Goal: Task Accomplishment & Management: Manage account settings

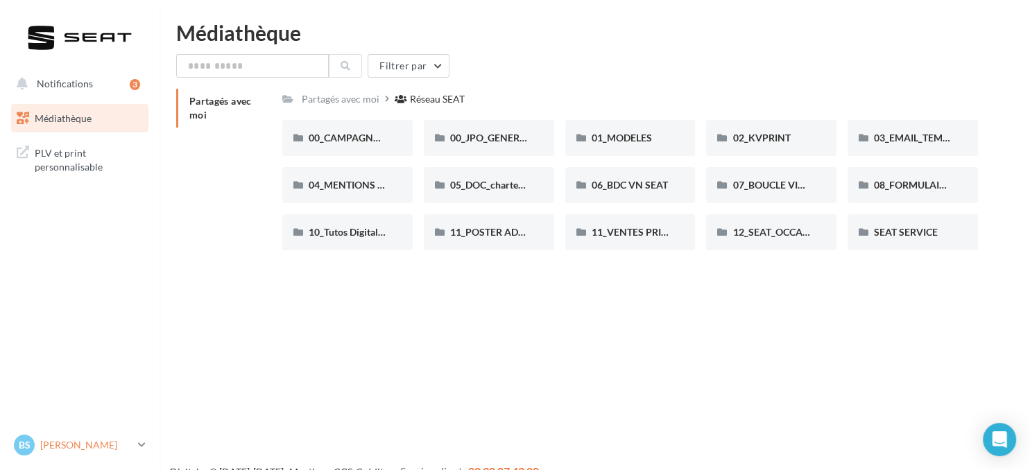
click at [146, 447] on link "[PERSON_NAME] plvseat-sobe-08000" at bounding box center [79, 445] width 137 height 26
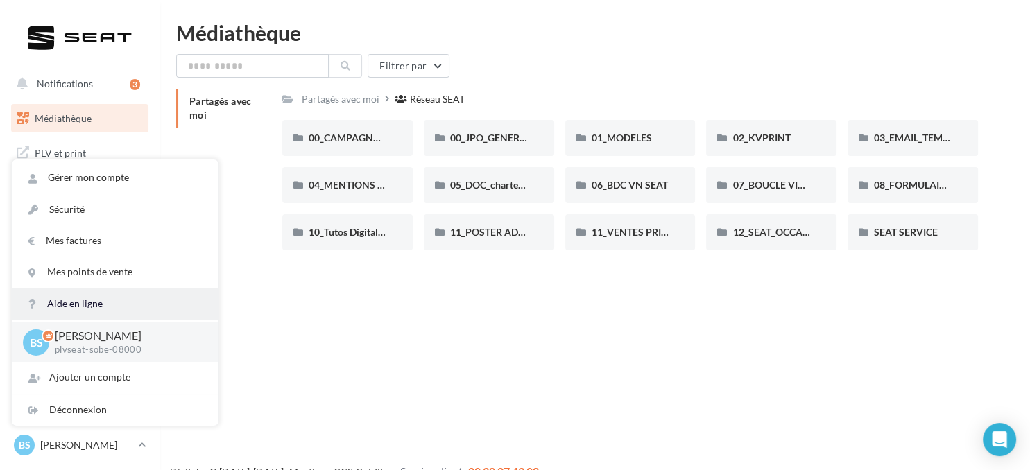
click at [80, 302] on link "Aide en ligne" at bounding box center [115, 304] width 207 height 31
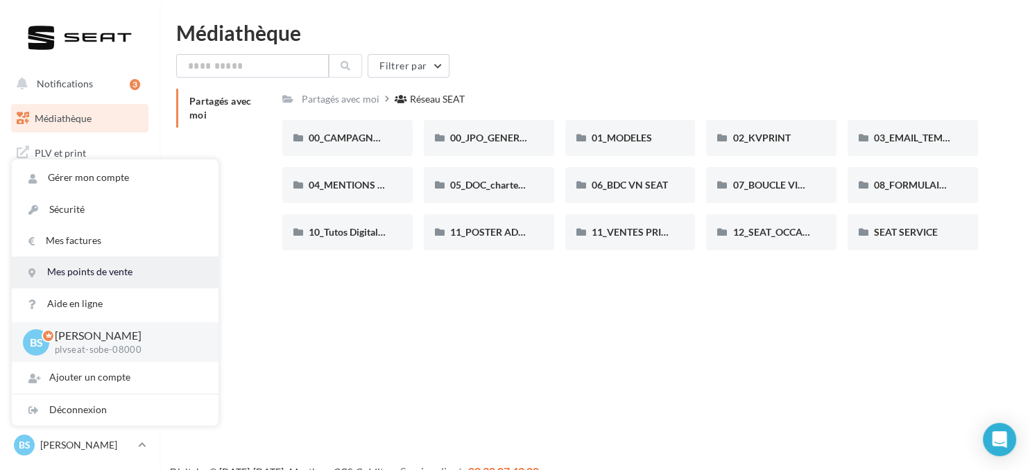
click at [96, 271] on link "Mes points de vente" at bounding box center [115, 272] width 207 height 31
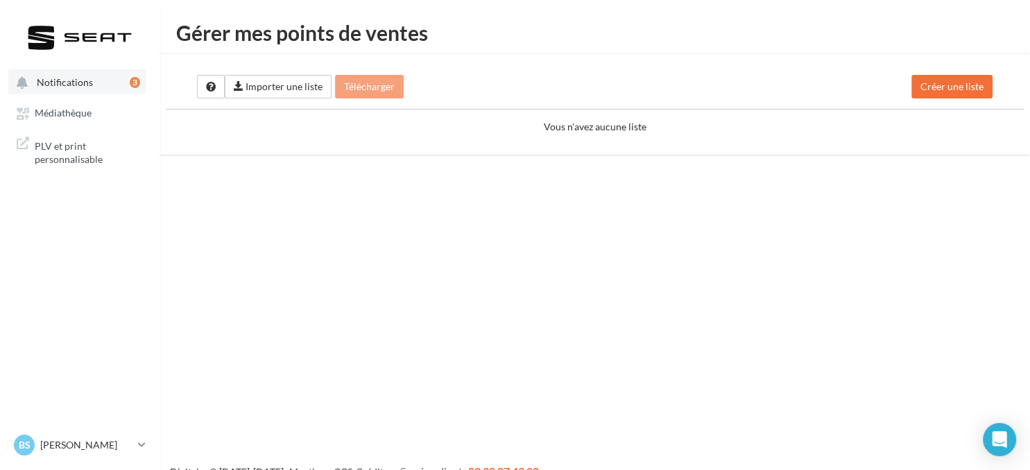
click at [80, 80] on span "Notifications" at bounding box center [65, 82] width 56 height 12
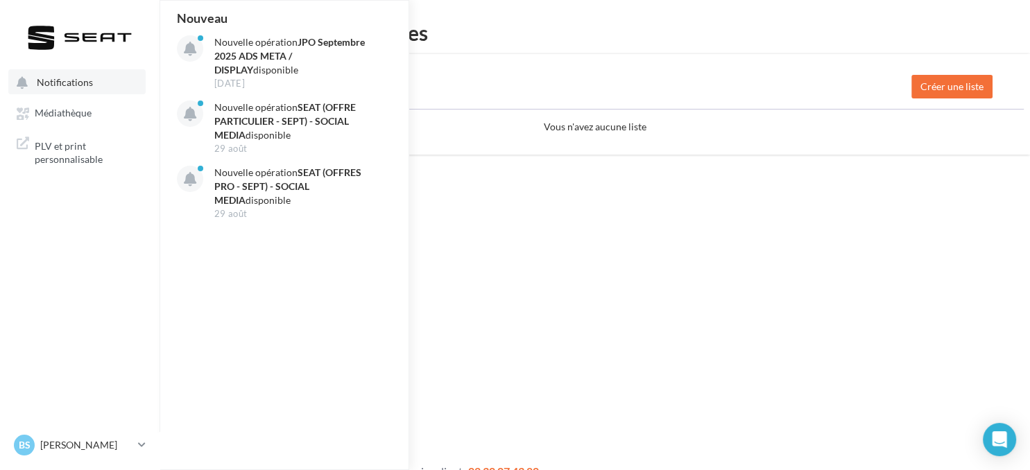
click at [81, 80] on span "Notifications" at bounding box center [65, 82] width 56 height 12
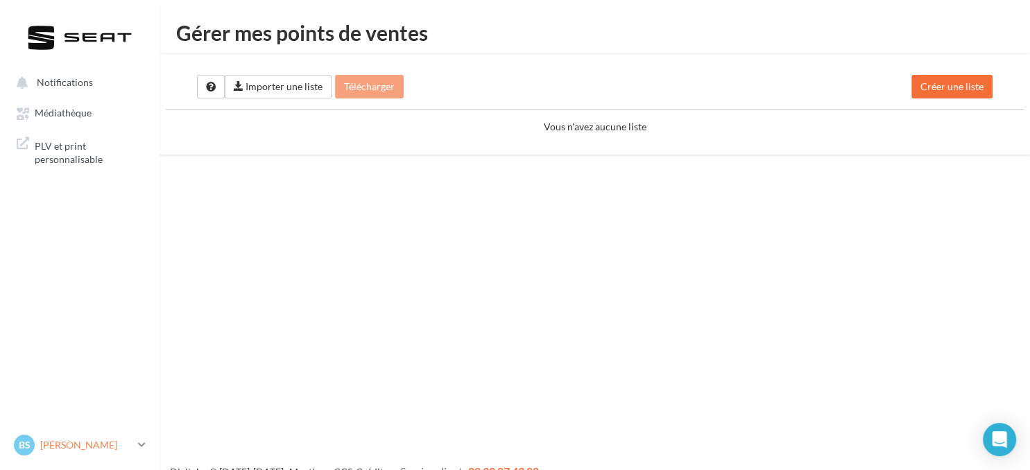
click at [141, 446] on icon at bounding box center [142, 445] width 8 height 12
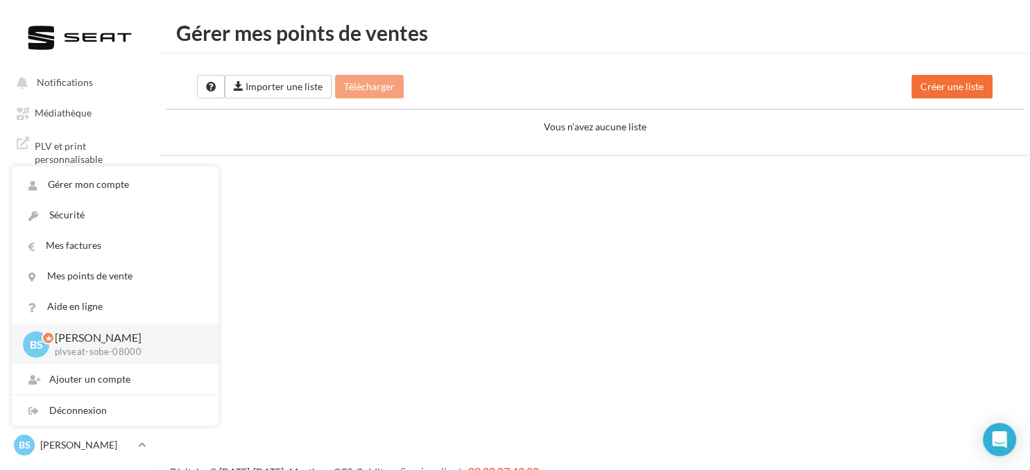
click at [687, 319] on div "Notifications Mes cibles Médiathèque" at bounding box center [515, 257] width 1030 height 470
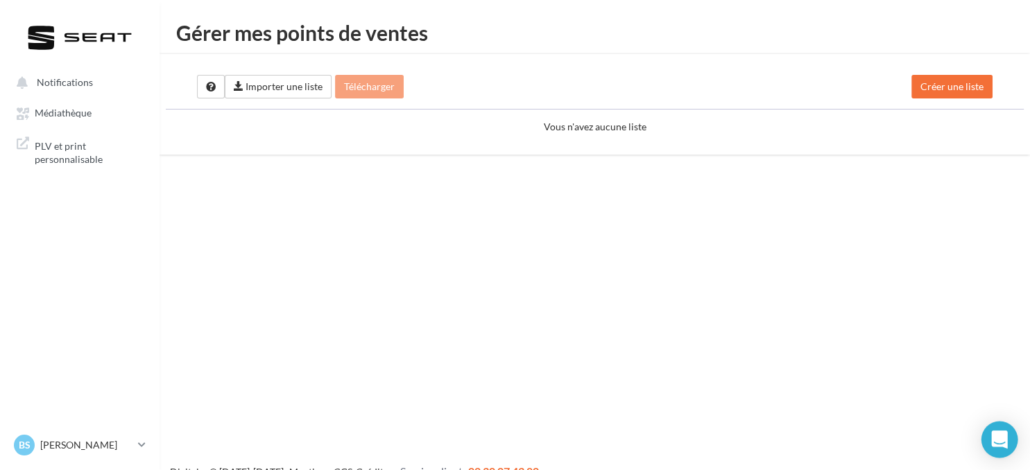
click at [1000, 449] on div "Open Intercom Messenger" at bounding box center [999, 440] width 37 height 37
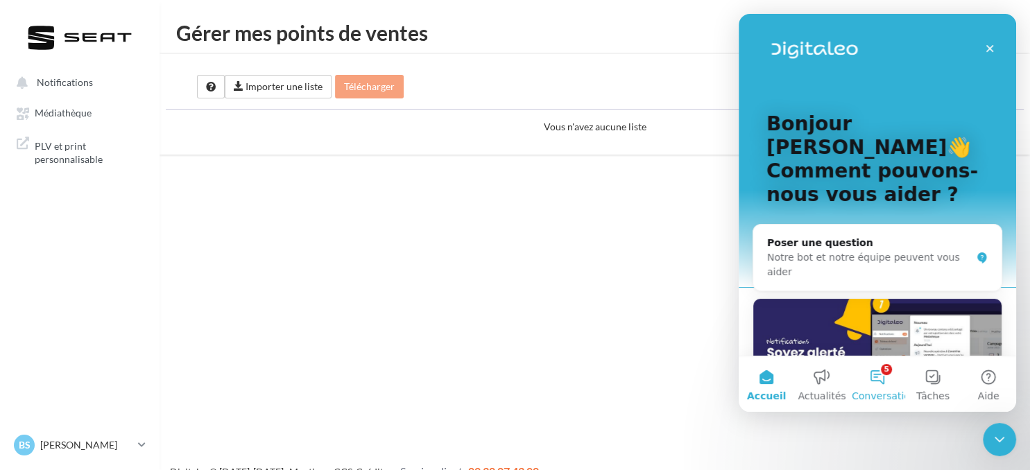
click at [888, 391] on span "Conversations" at bounding box center [886, 396] width 69 height 10
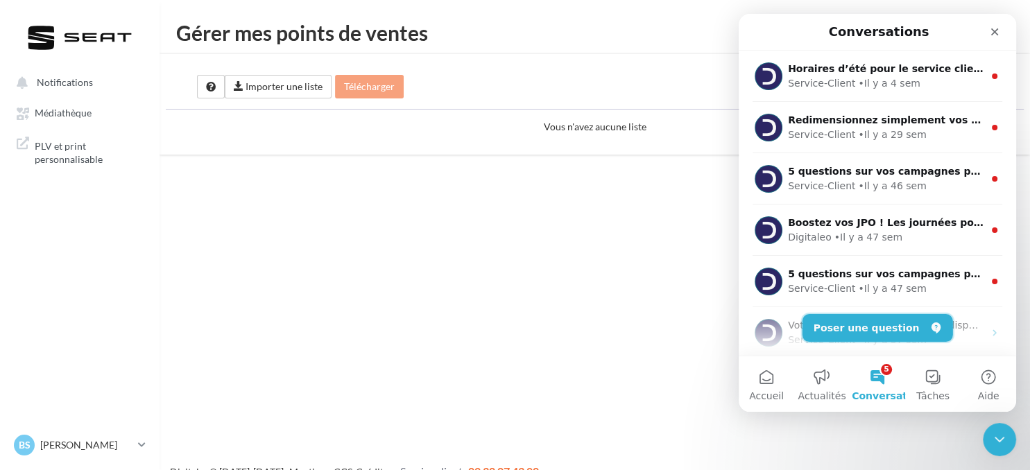
click at [871, 319] on button "Poser une question" at bounding box center [878, 328] width 151 height 28
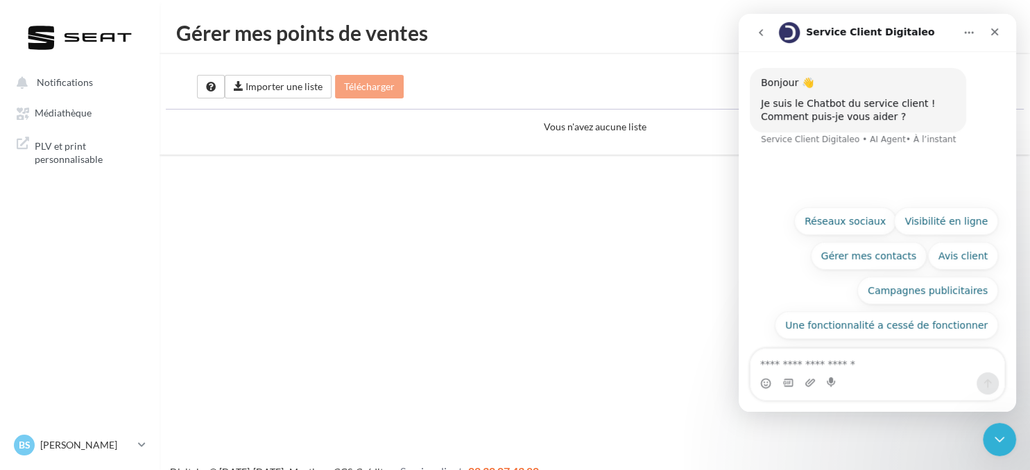
click at [862, 364] on textarea "Posez une question..." at bounding box center [878, 361] width 254 height 24
type textarea "********"
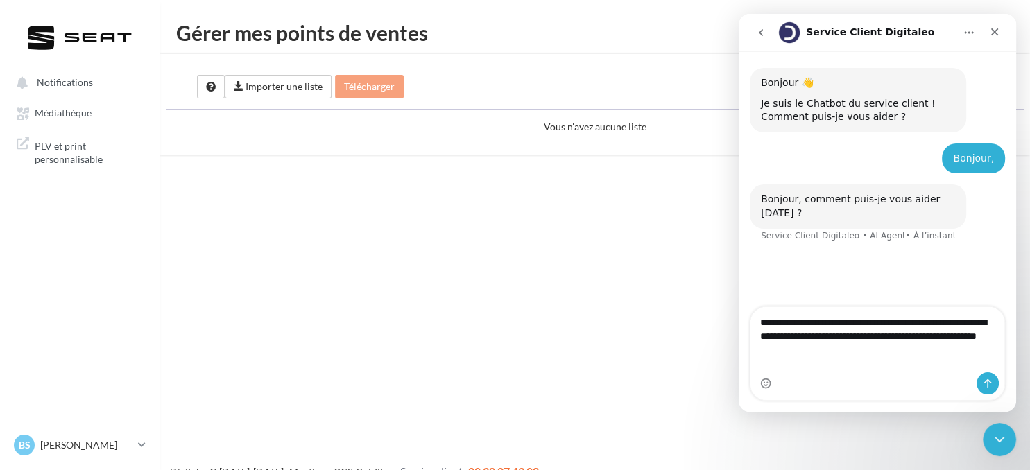
type textarea "**********"
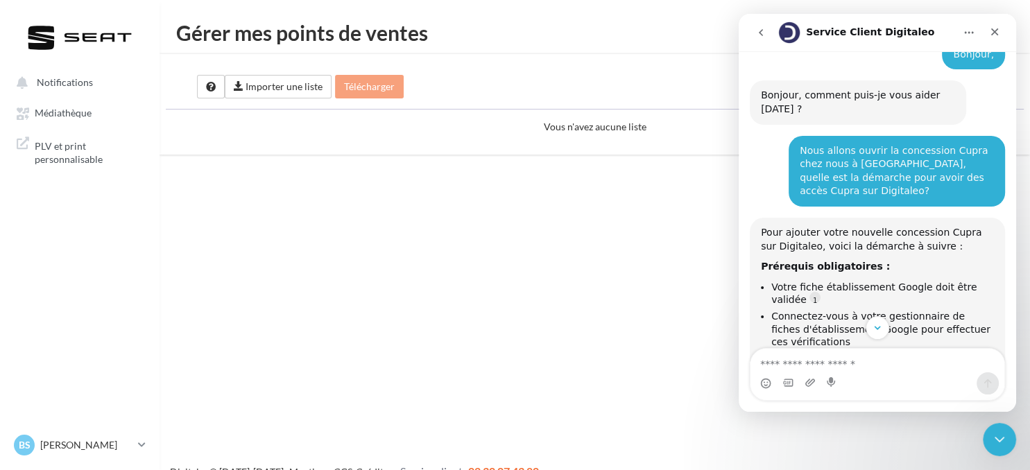
scroll to position [137, 0]
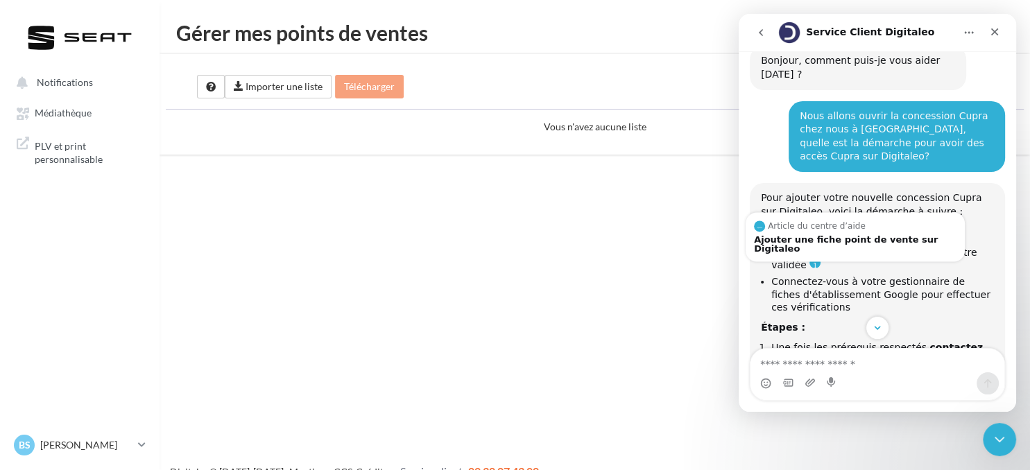
click at [809, 257] on link "Source reference 13069596:" at bounding box center [814, 262] width 11 height 11
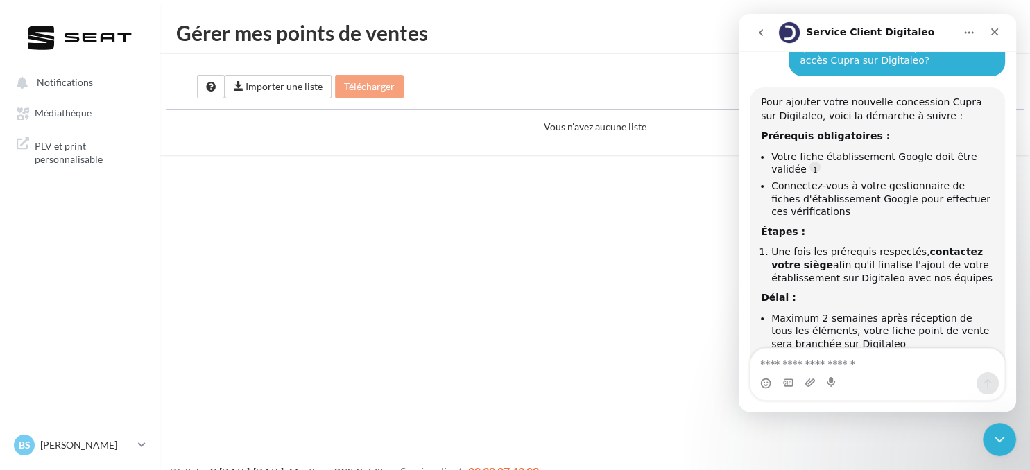
scroll to position [227, 0]
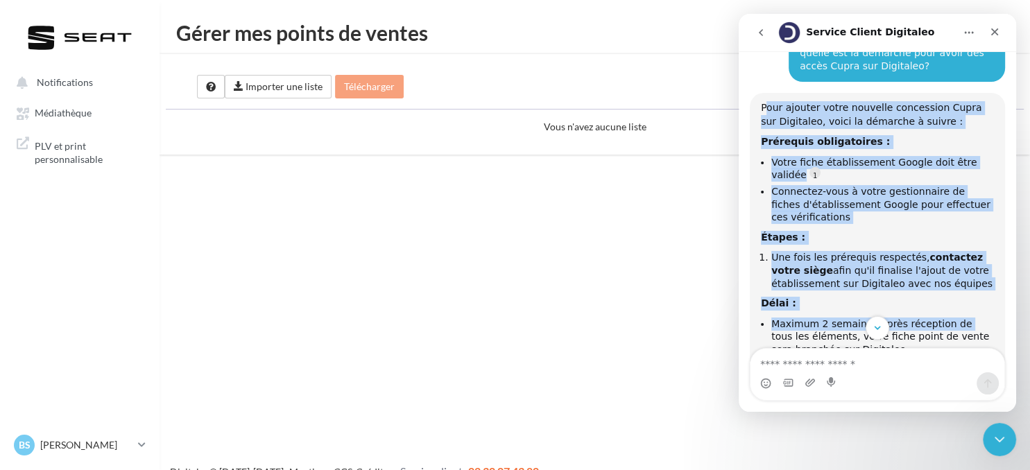
drag, startPoint x: 764, startPoint y: 94, endPoint x: 950, endPoint y: 313, distance: 286.9
click at [950, 313] on div "Pour ajouter votre nouvelle concession Cupra sur Digitaleo, voici la démarche à…" at bounding box center [877, 280] width 233 height 359
click at [877, 110] on div "Pour ajouter votre nouvelle concession Cupra sur Digitaleo, voici la démarche à…" at bounding box center [877, 115] width 233 height 27
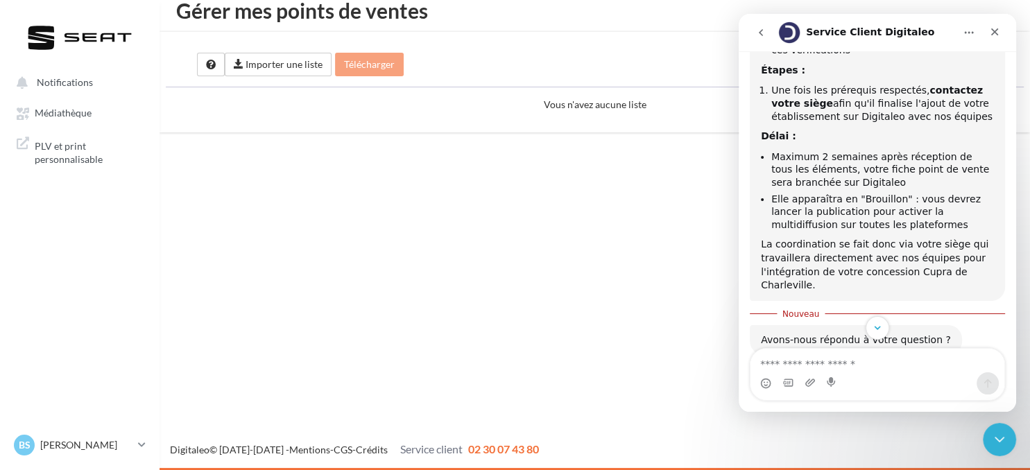
scroll to position [406, 0]
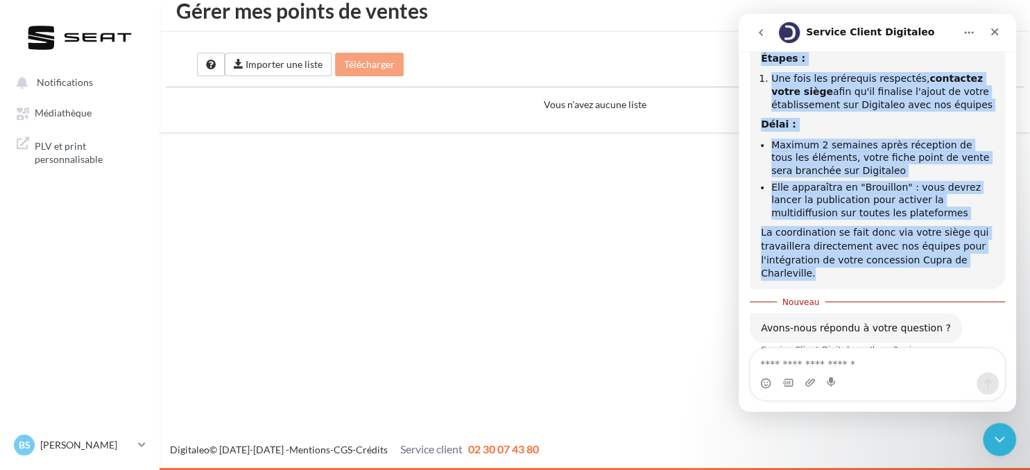
drag, startPoint x: 762, startPoint y: 92, endPoint x: 994, endPoint y: 252, distance: 281.7
click at [994, 252] on div "Pour ajouter votre nouvelle concession Cupra sur Digitaleo, voici la démarche à…" at bounding box center [877, 101] width 255 height 375
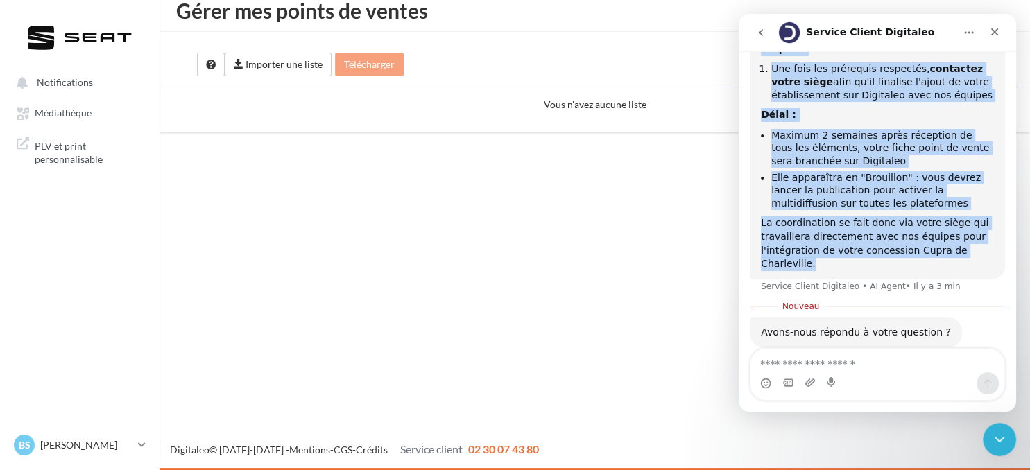
scroll to position [418, 0]
copy div "Pour ajouter votre nouvelle concession Cupra sur Digitaleo, voici la démarche à…"
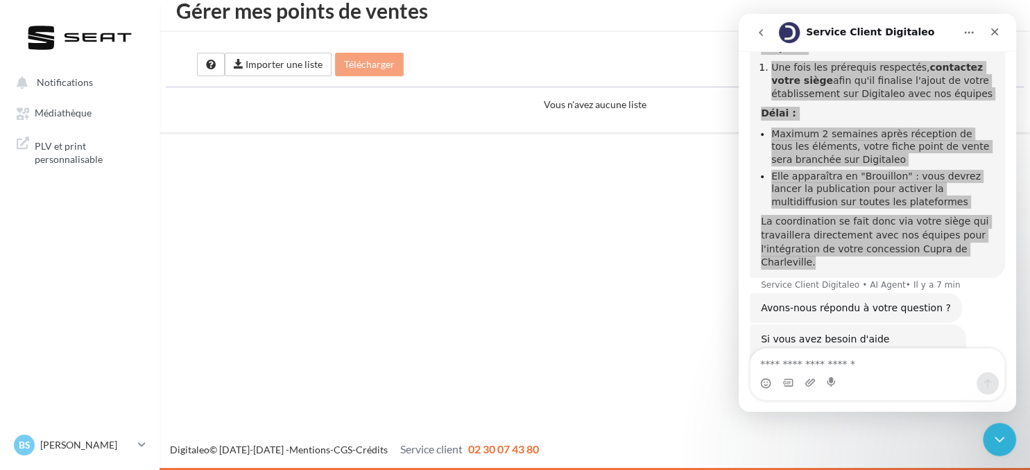
click at [513, 207] on div "Notifications Mes cibles Médiathèque" at bounding box center [515, 235] width 1030 height 470
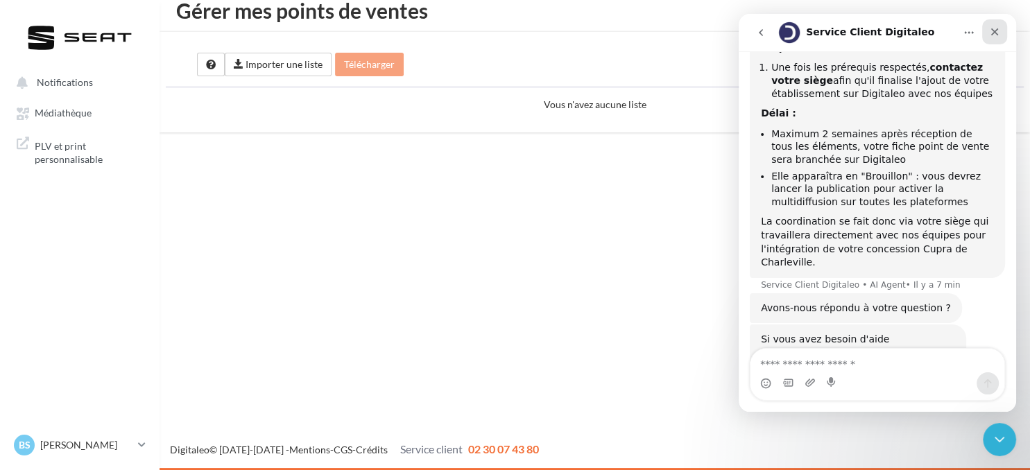
click at [992, 33] on icon "Fermer" at bounding box center [994, 31] width 11 height 11
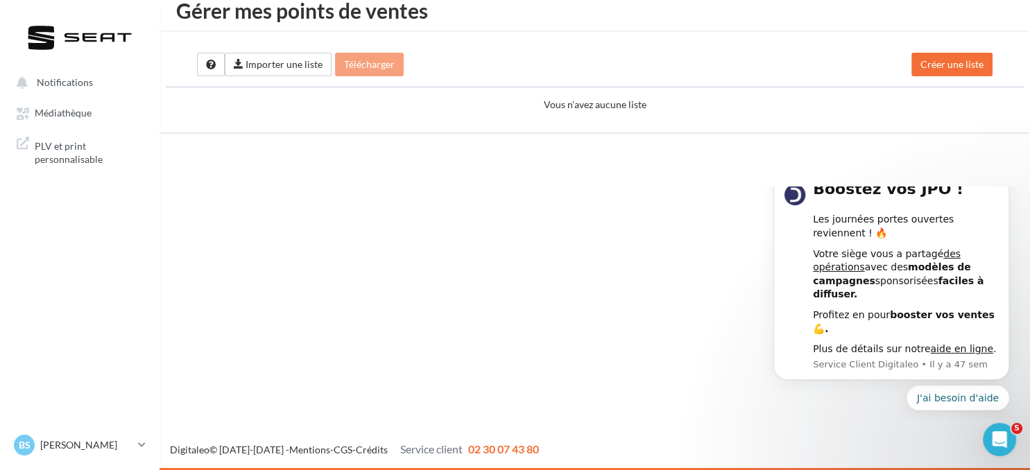
scroll to position [0, 0]
click at [63, 37] on div at bounding box center [79, 37] width 111 height 35
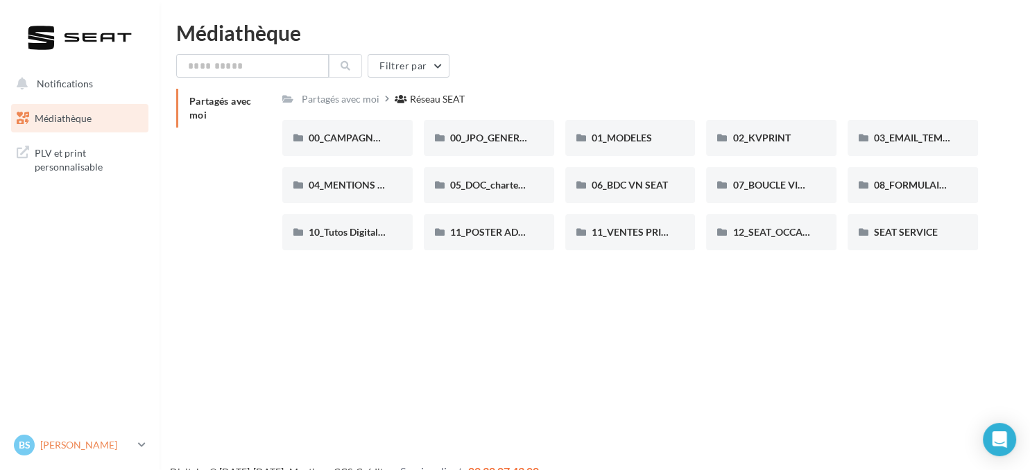
click at [143, 440] on icon at bounding box center [142, 445] width 8 height 12
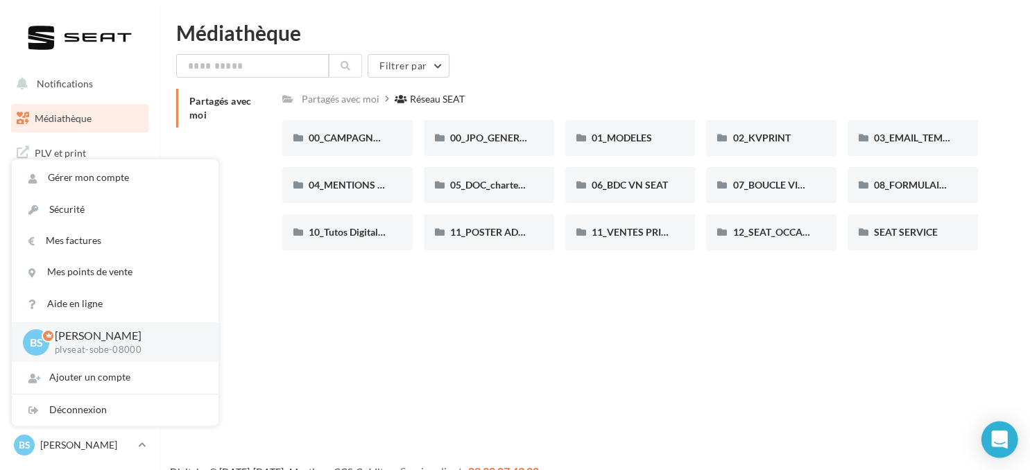
click at [989, 441] on div "Open Intercom Messenger" at bounding box center [999, 440] width 37 height 37
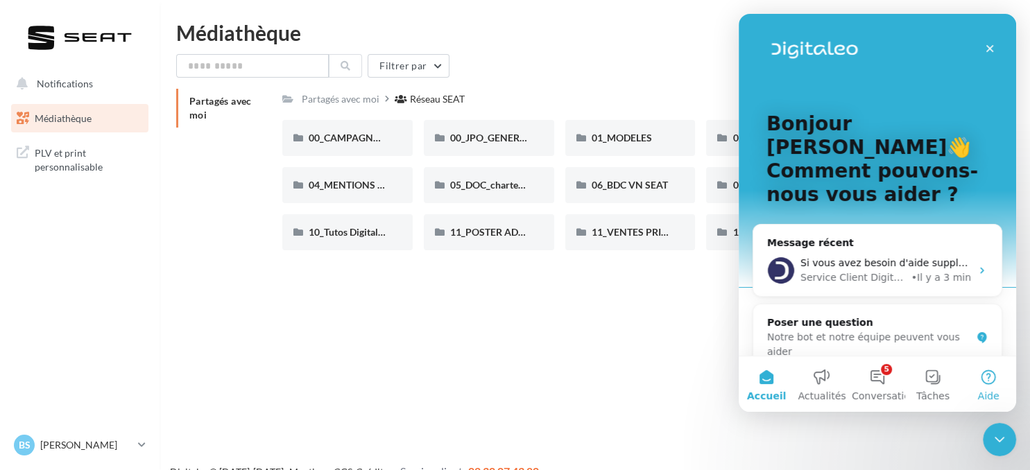
click at [986, 378] on button "Aide" at bounding box center [988, 384] width 55 height 55
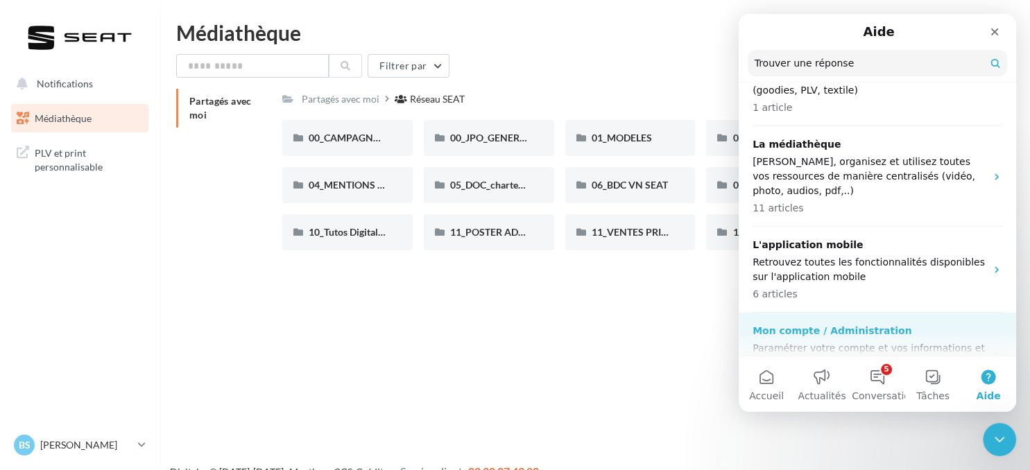
scroll to position [712, 0]
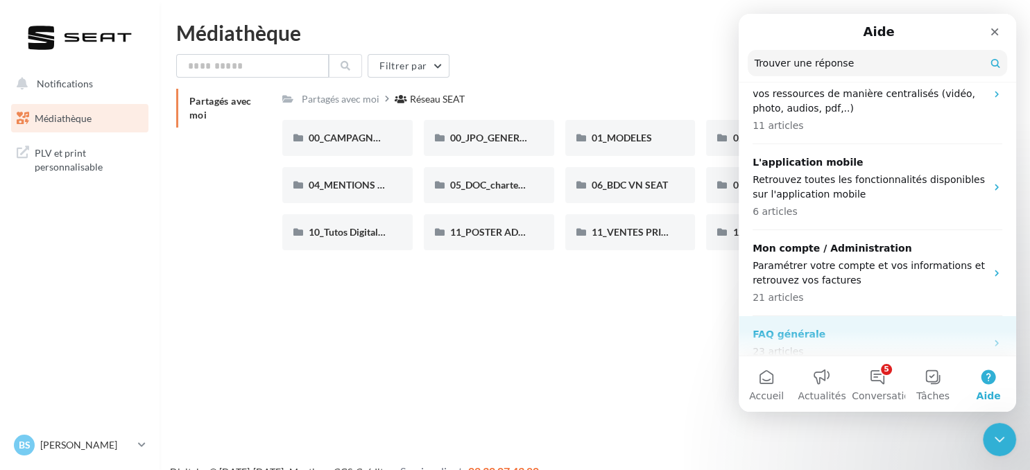
click at [886, 327] on p "FAQ générale" at bounding box center [869, 334] width 233 height 15
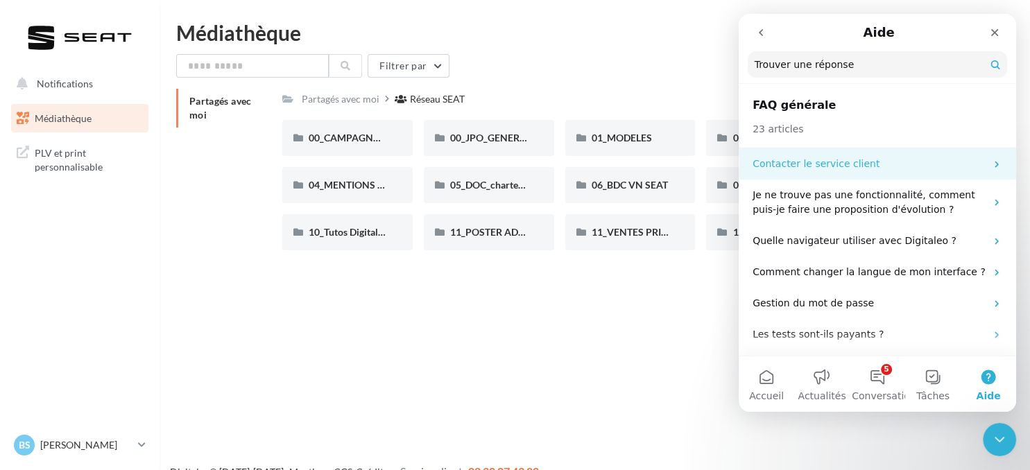
click at [843, 162] on p "Contacter le service client" at bounding box center [869, 164] width 233 height 15
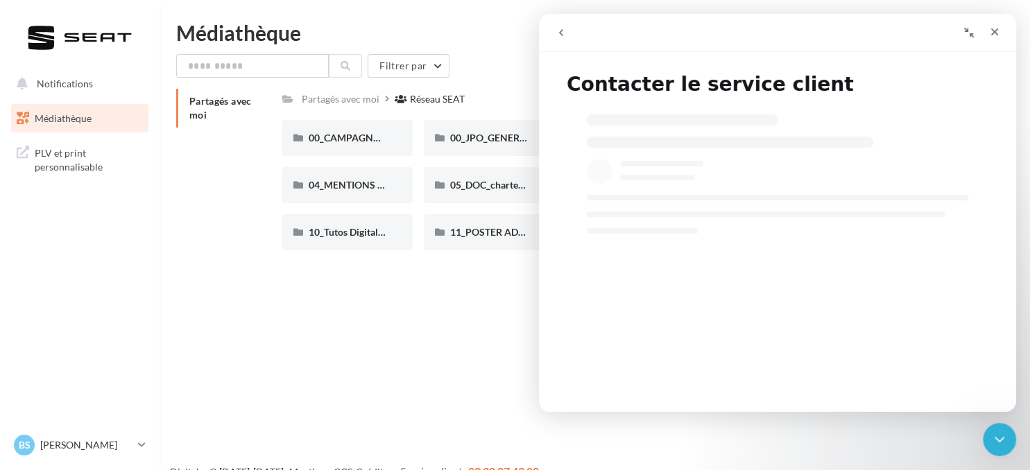
select select "**"
click at [135, 443] on link "BS Benoit SOUVIGNON plvseat-sobe-08000" at bounding box center [79, 445] width 137 height 26
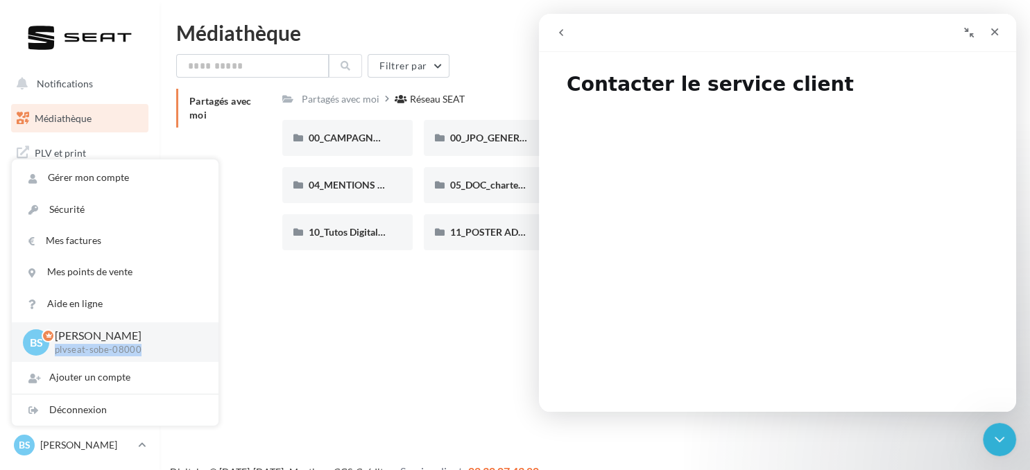
drag, startPoint x: 140, startPoint y: 356, endPoint x: 56, endPoint y: 350, distance: 84.2
click at [56, 350] on p "plvseat-sobe-08000" at bounding box center [126, 350] width 142 height 12
click at [1001, 26] on div "Fermer" at bounding box center [994, 31] width 25 height 25
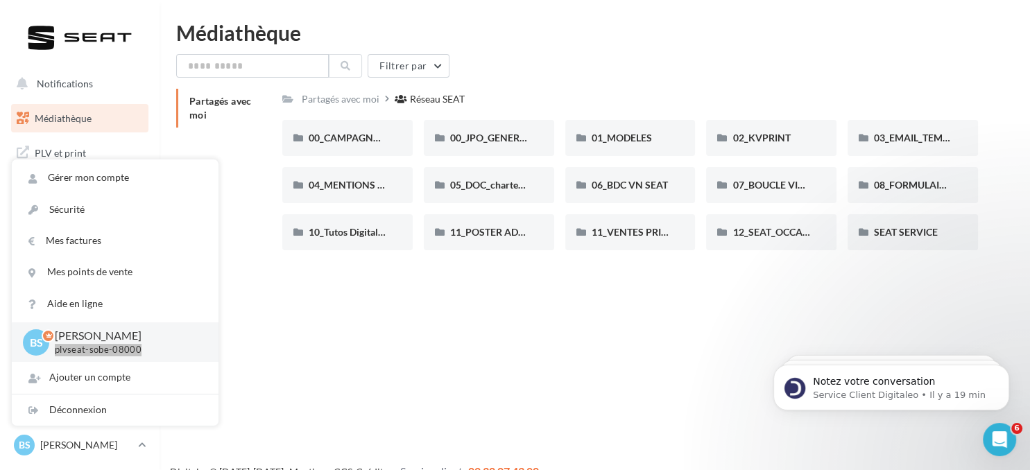
scroll to position [0, 0]
select select "**"
click at [317, 248] on div "10_Tutos Digitaleo" at bounding box center [347, 232] width 130 height 36
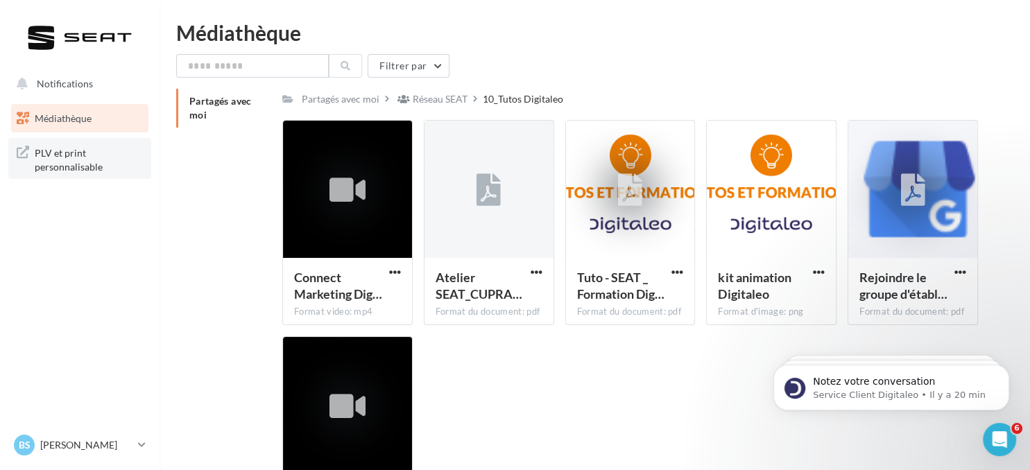
click at [90, 157] on span "PLV et print personnalisable" at bounding box center [89, 159] width 108 height 30
click at [137, 453] on link "BS Benoit SOUVIGNON plvseat-sobe-08000" at bounding box center [79, 445] width 137 height 26
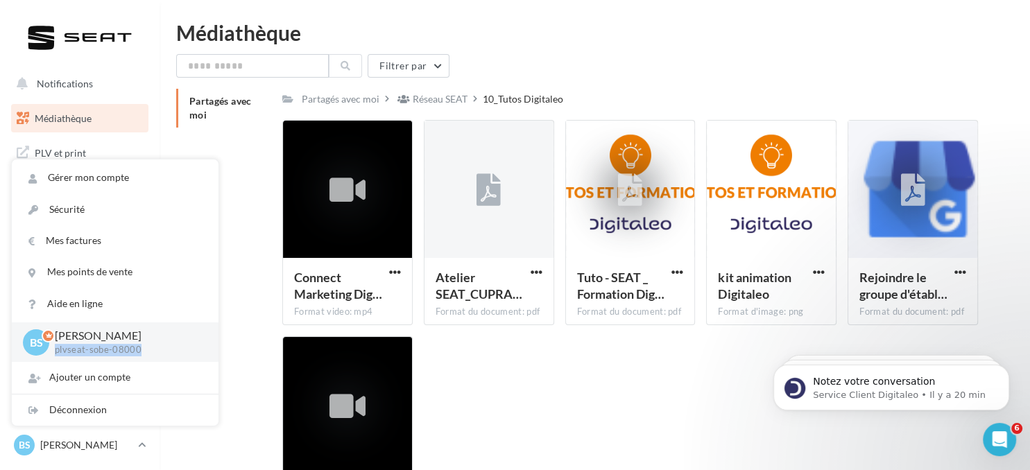
drag, startPoint x: 56, startPoint y: 354, endPoint x: 137, endPoint y: 353, distance: 81.2
click at [137, 353] on p "plvseat-sobe-08000" at bounding box center [126, 350] width 142 height 12
copy p "plvseat-sobe-08000"
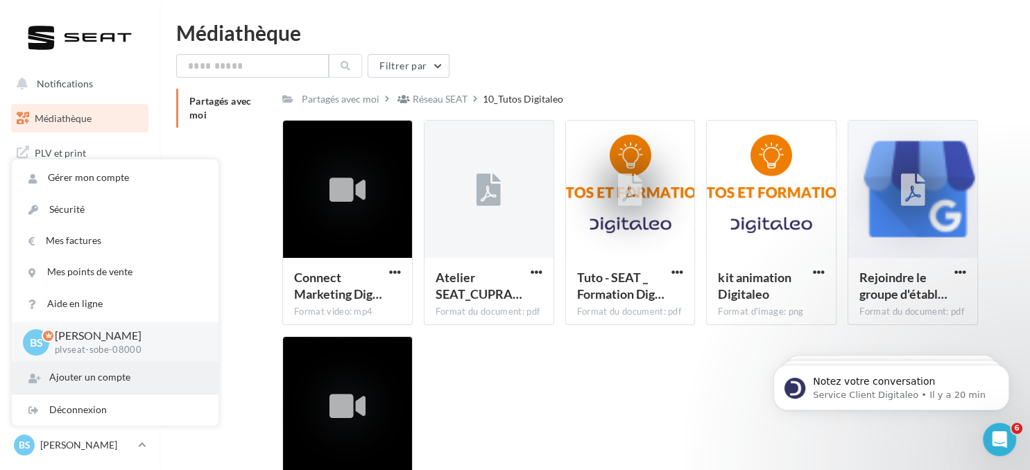
click at [101, 379] on div "Ajouter un compte" at bounding box center [115, 377] width 207 height 31
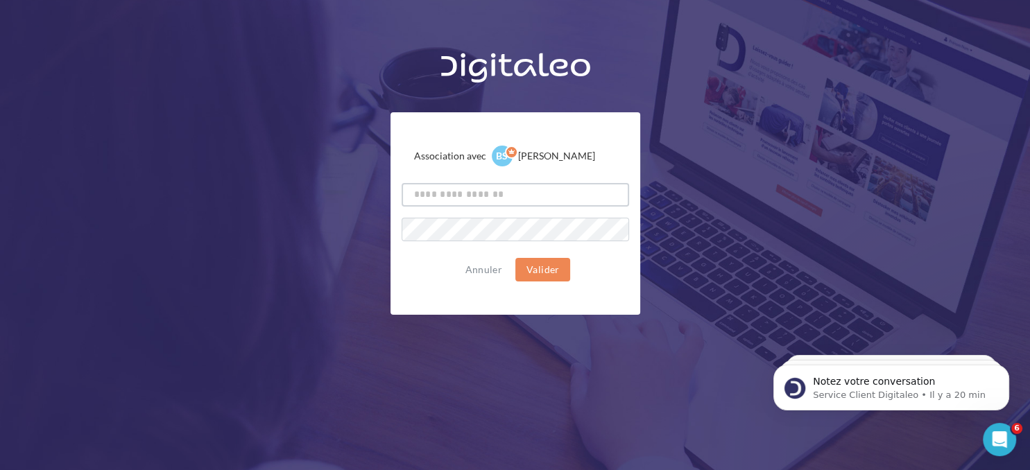
paste input "**********"
click at [437, 191] on input "**********" at bounding box center [516, 195] width 228 height 24
click at [438, 191] on input "**********" at bounding box center [516, 195] width 228 height 24
click at [445, 195] on input "**********" at bounding box center [516, 195] width 228 height 24
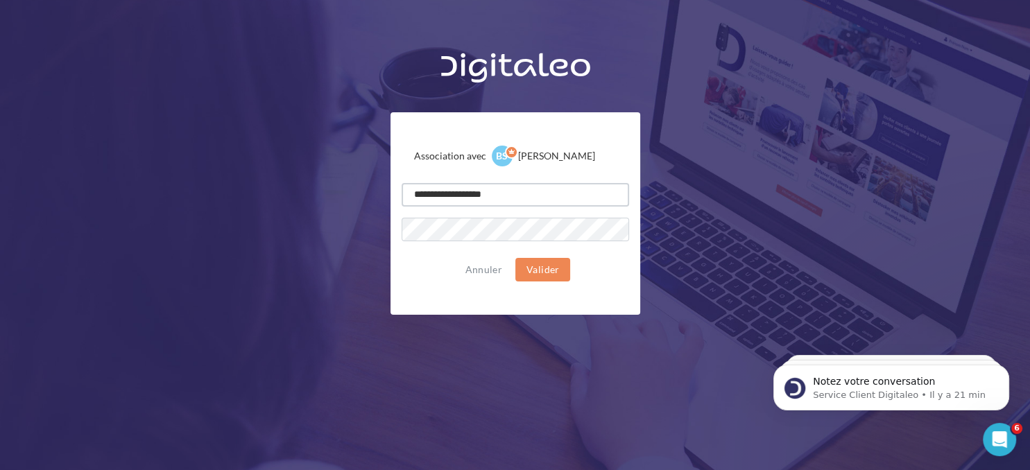
type input "**********"
click at [520, 271] on button "Valider" at bounding box center [542, 270] width 55 height 24
